Goal: Task Accomplishment & Management: Manage account settings

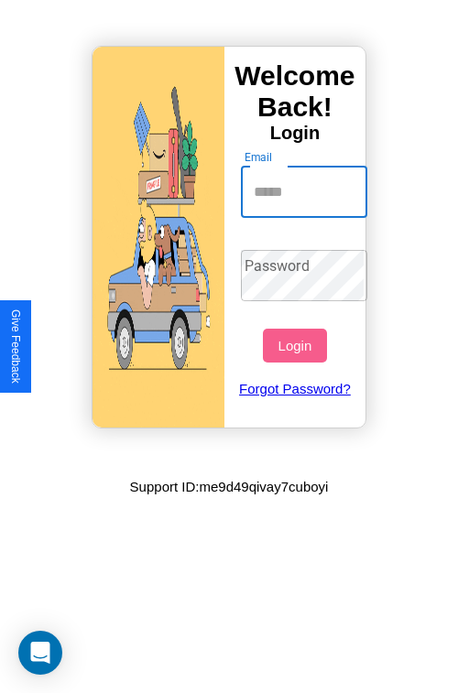
click at [306, 191] on input "Email" at bounding box center [304, 192] width 127 height 51
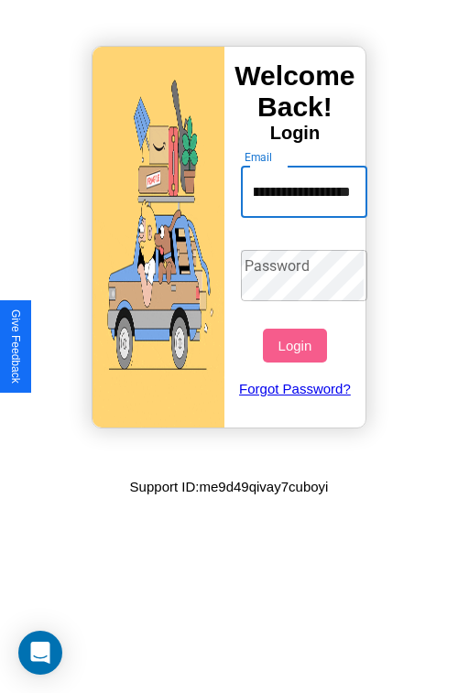
scroll to position [0, 87]
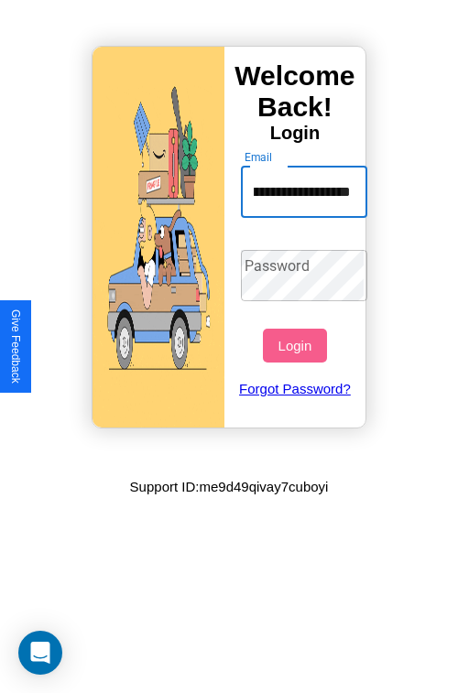
type input "**********"
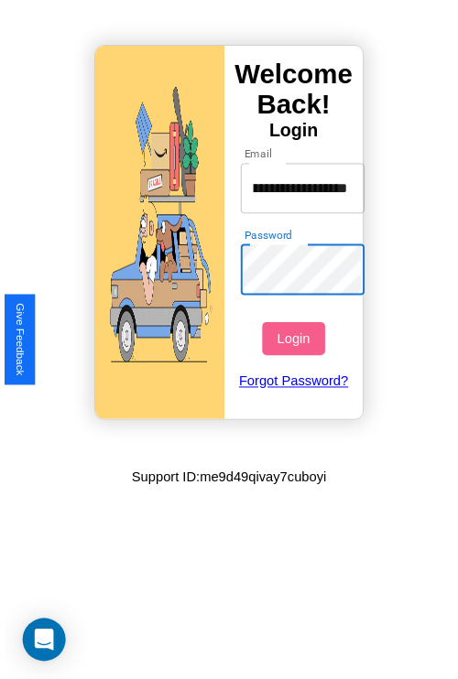
scroll to position [0, 0]
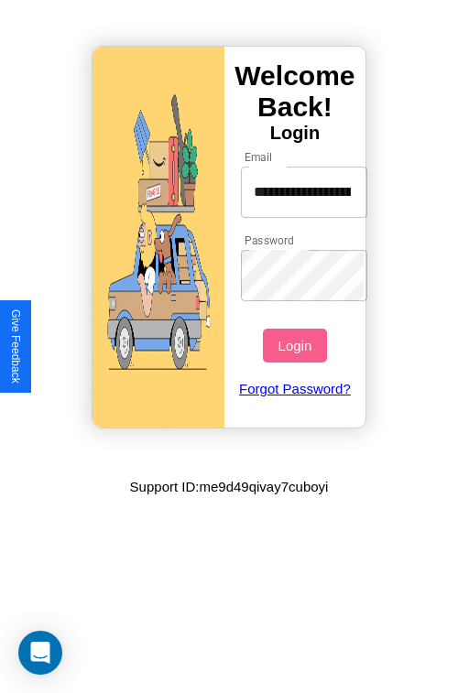
click at [297, 345] on button "Login" at bounding box center [294, 346] width 63 height 34
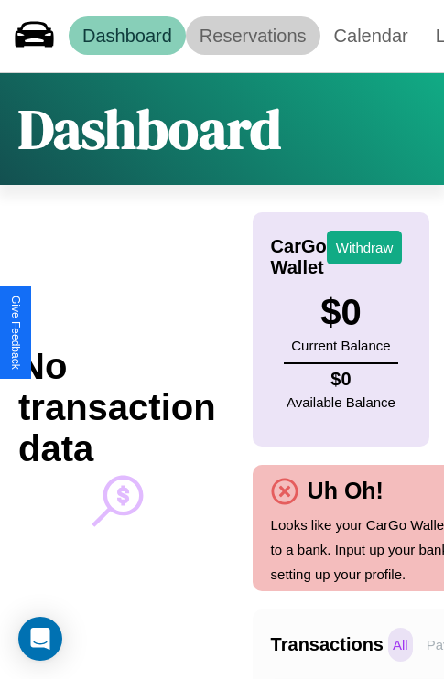
click at [253, 36] on link "Reservations" at bounding box center [253, 35] width 135 height 38
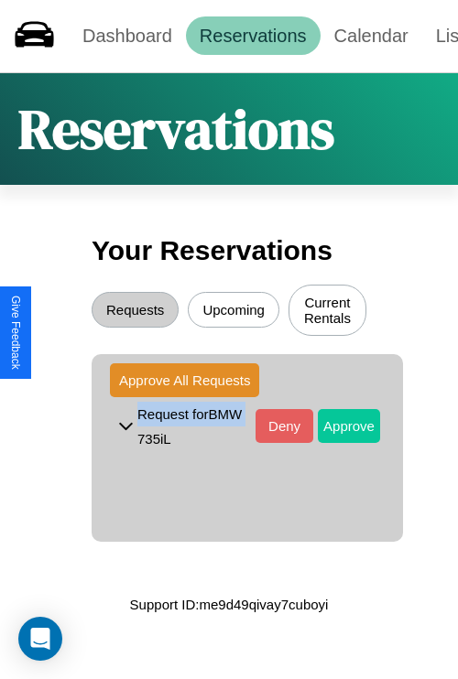
click at [335, 428] on button "Approve" at bounding box center [349, 426] width 62 height 34
